Goal: Information Seeking & Learning: Learn about a topic

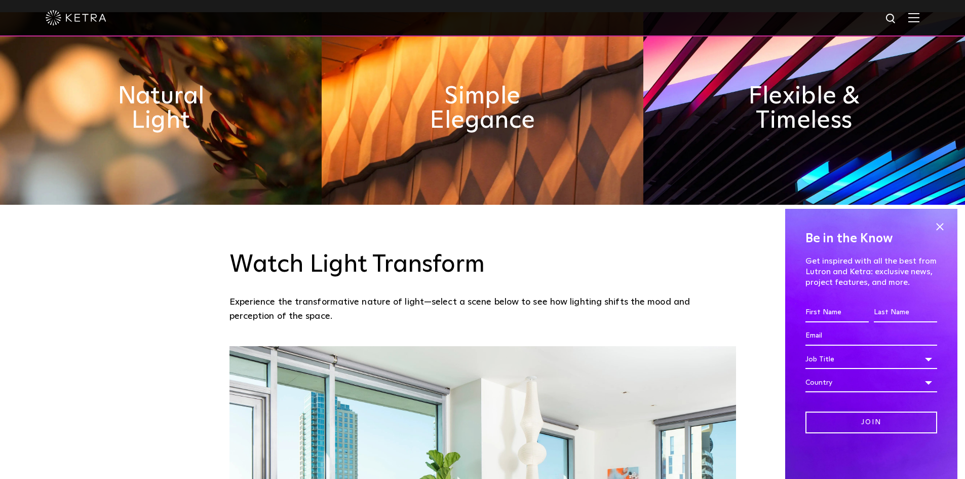
scroll to position [608, 0]
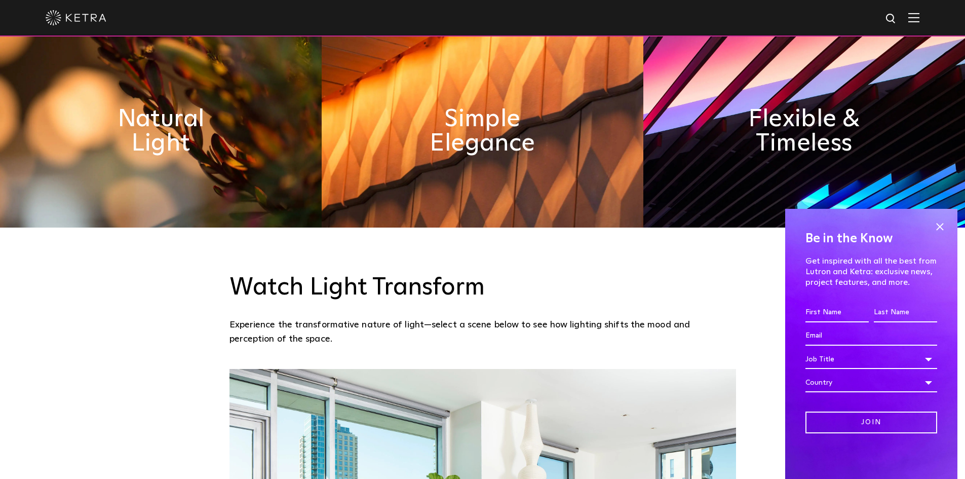
click at [224, 156] on img at bounding box center [161, 131] width 322 height 192
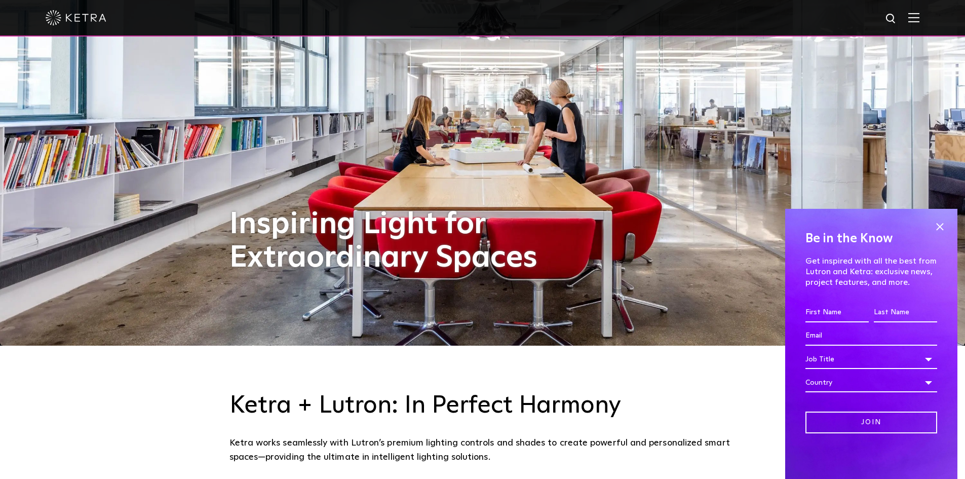
scroll to position [0, 0]
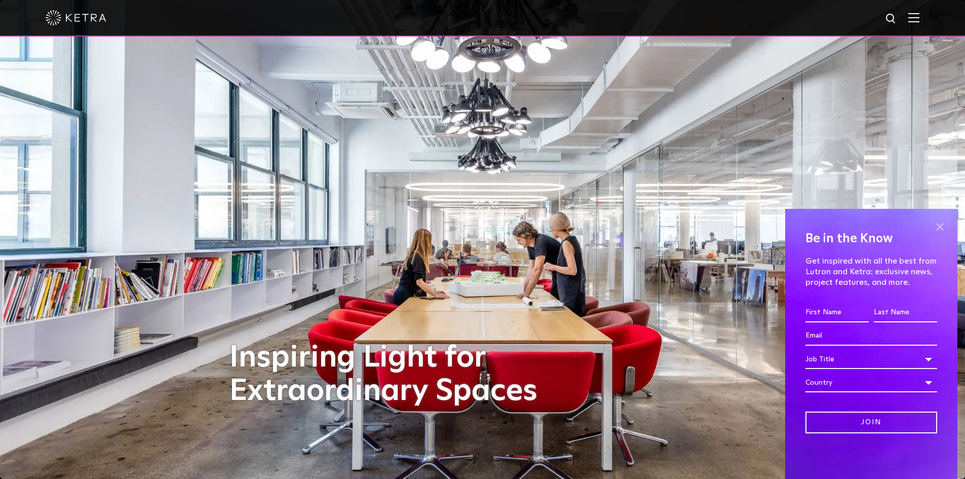
click at [943, 224] on span at bounding box center [939, 226] width 15 height 15
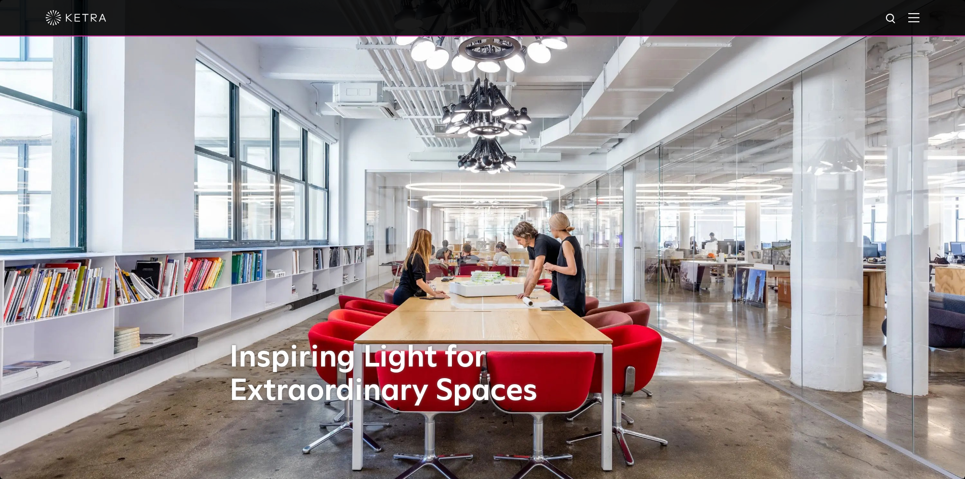
click at [916, 17] on img at bounding box center [913, 18] width 11 height 10
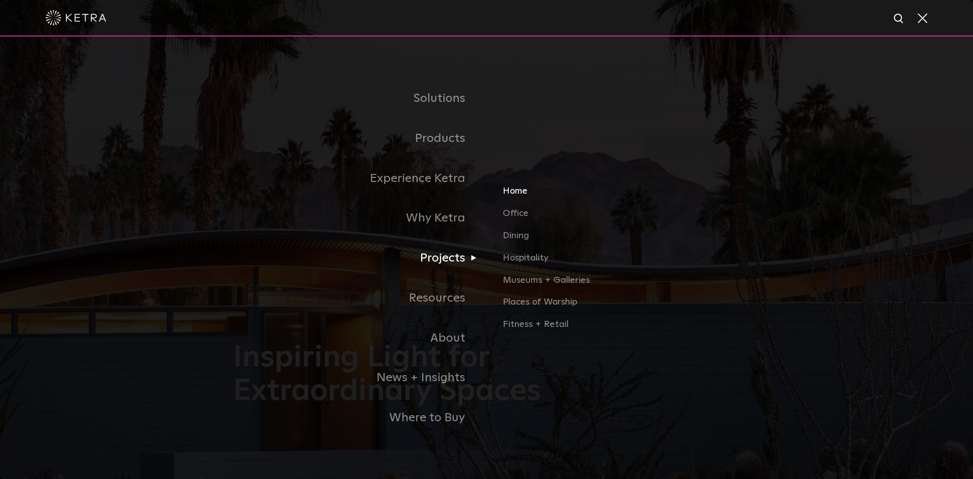
click at [516, 188] on link "Home" at bounding box center [620, 195] width 237 height 22
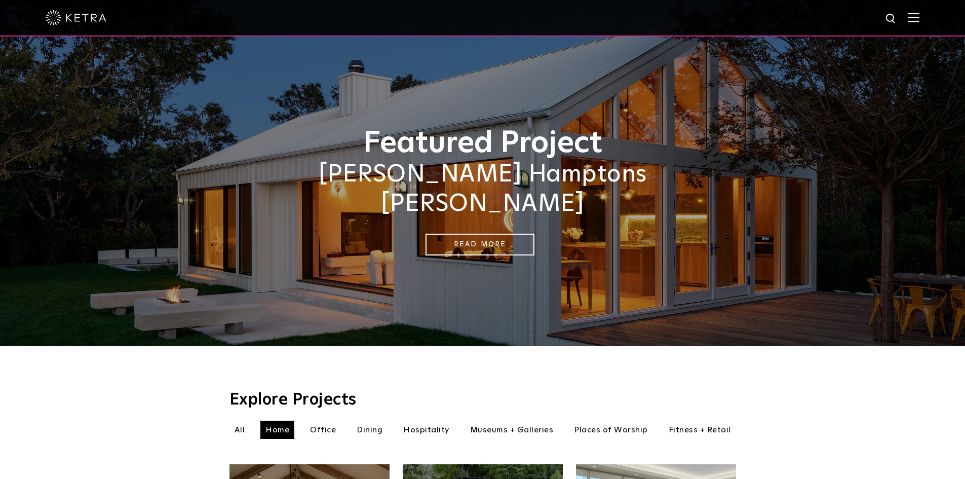
click at [727, 420] on li "Fitness + Retail" at bounding box center [700, 429] width 72 height 18
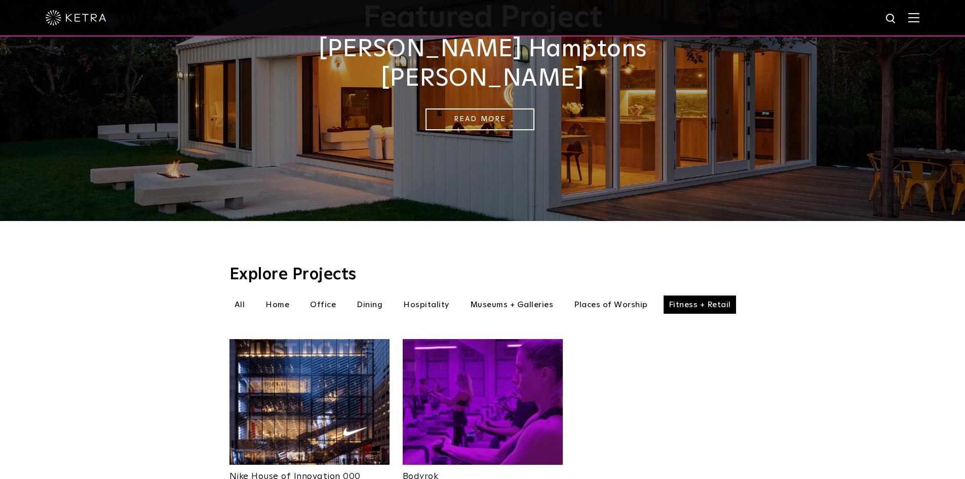
scroll to position [203, 0]
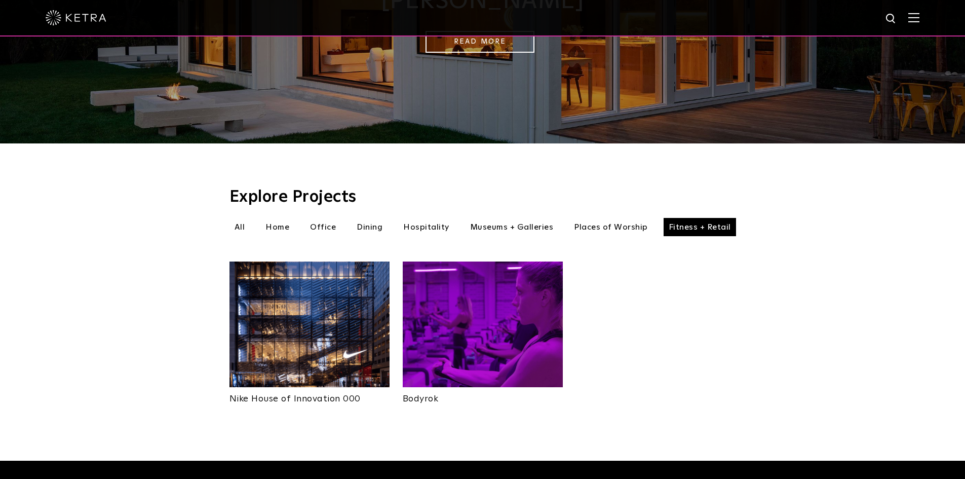
click at [487, 322] on img at bounding box center [483, 324] width 160 height 126
